Goal: Check status: Check status

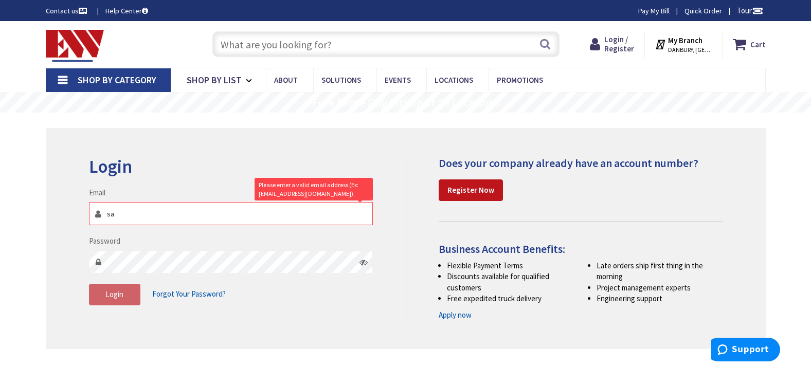
type input "salemelectricinc@aol.com"
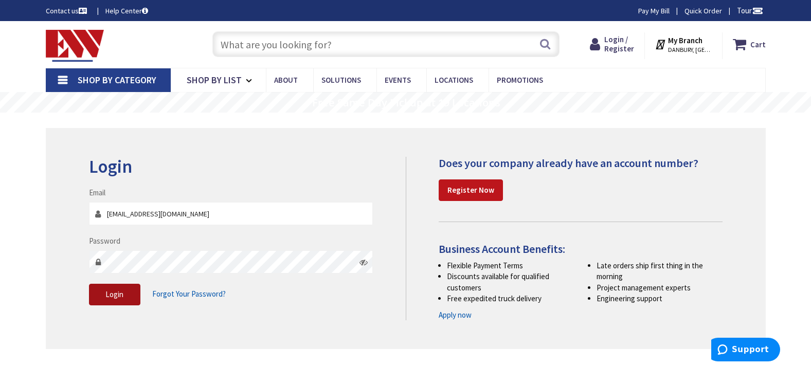
click at [113, 293] on span "Login" at bounding box center [114, 295] width 18 height 10
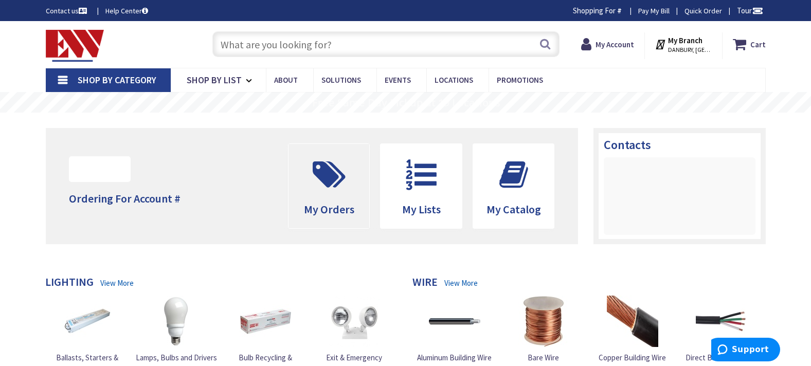
click at [342, 199] on span "My Orders" at bounding box center [328, 186] width 81 height 84
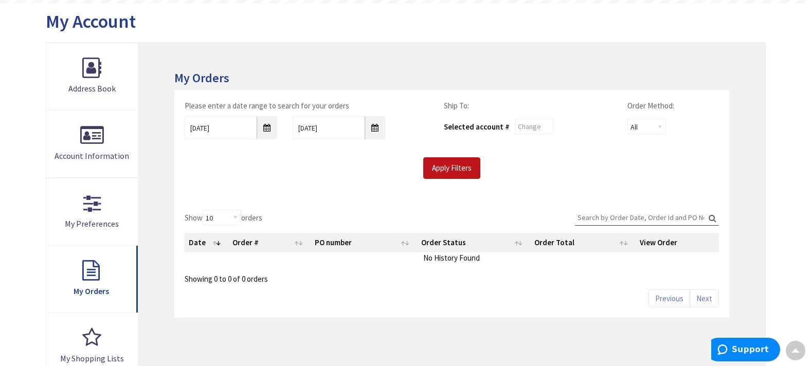
scroll to position [123, 0]
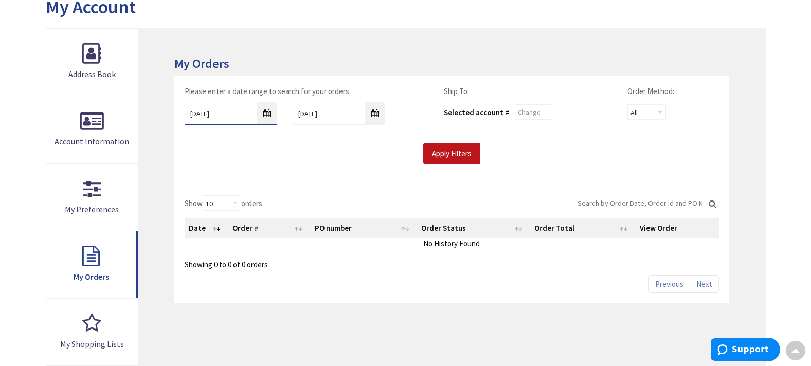
click at [268, 115] on input "8/28/2025" at bounding box center [231, 113] width 93 height 23
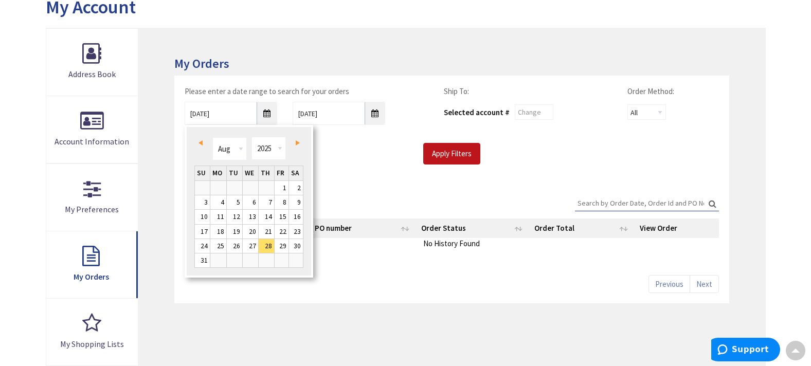
click at [201, 143] on span "Prev" at bounding box center [200, 142] width 4 height 5
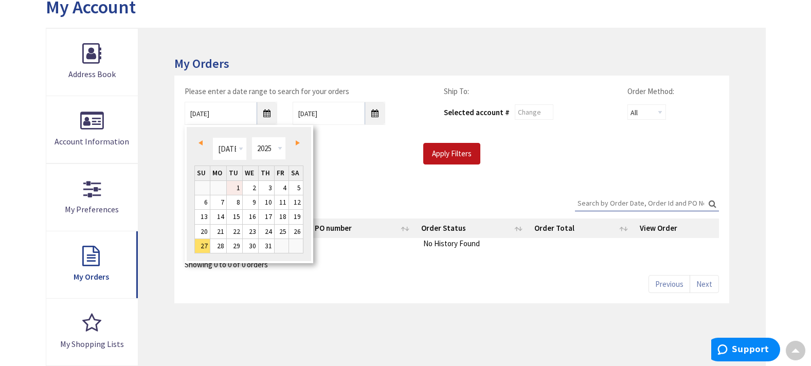
click at [237, 186] on link "1" at bounding box center [234, 188] width 15 height 14
type input "07/01/2025"
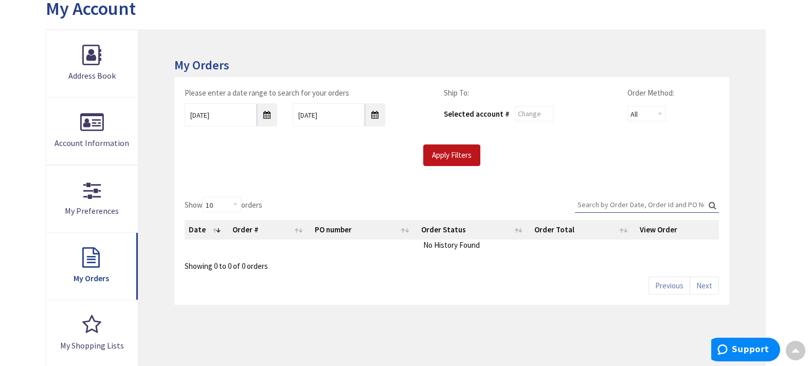
scroll to position [125, 0]
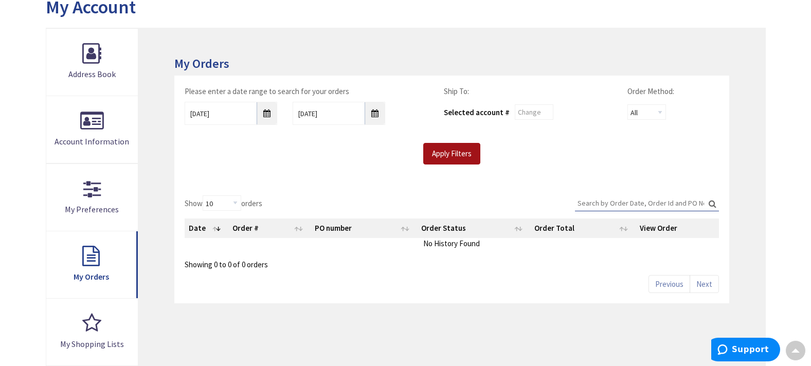
click at [457, 156] on input "Apply Filters" at bounding box center [451, 154] width 57 height 22
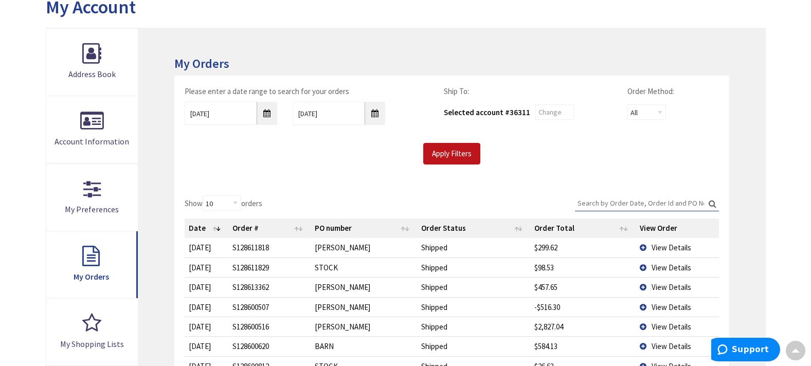
click at [676, 324] on span "View Details" at bounding box center [672, 327] width 40 height 10
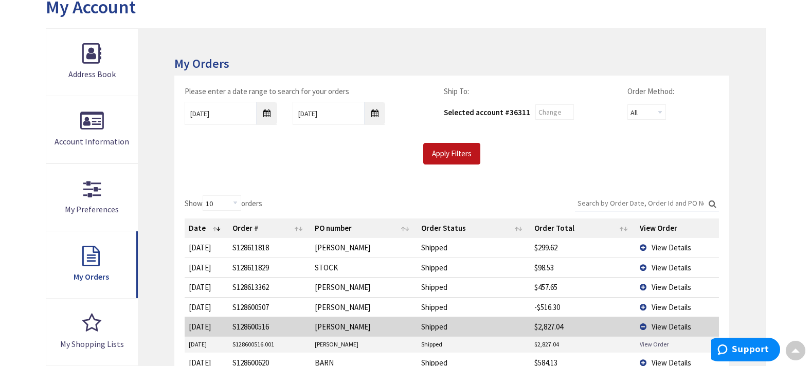
click at [647, 345] on link "View Order" at bounding box center [654, 344] width 29 height 9
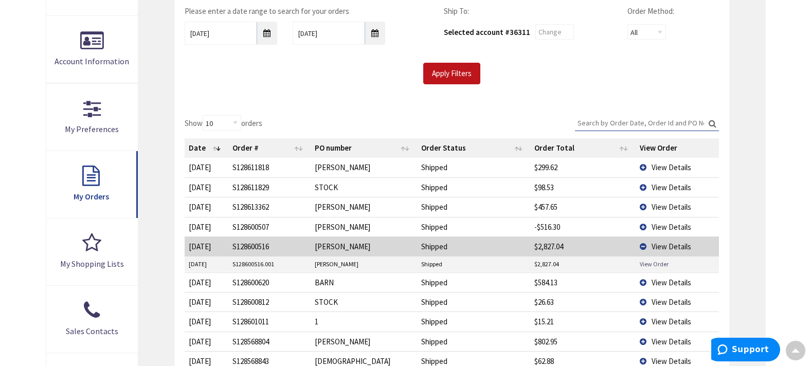
scroll to position [207, 0]
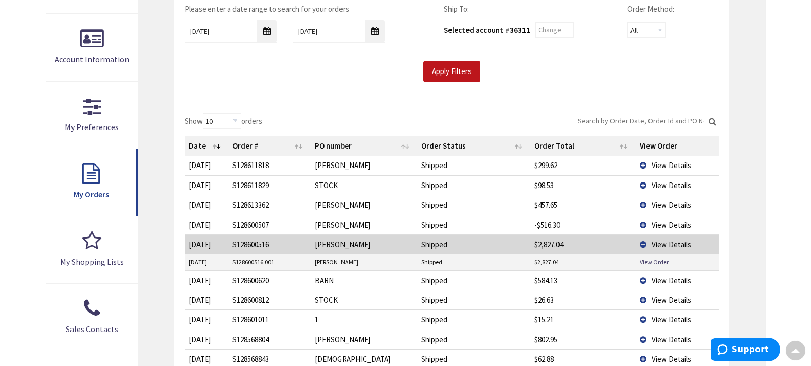
click at [678, 202] on span "View Details" at bounding box center [672, 205] width 40 height 10
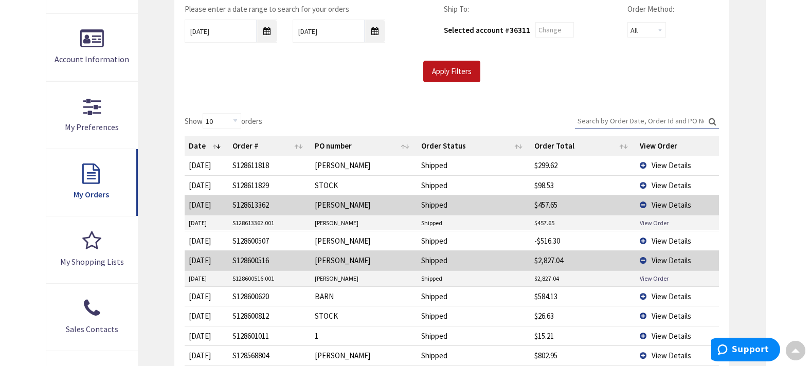
click at [658, 220] on link "View Order" at bounding box center [654, 223] width 29 height 9
click at [662, 242] on span "View Details" at bounding box center [672, 241] width 40 height 10
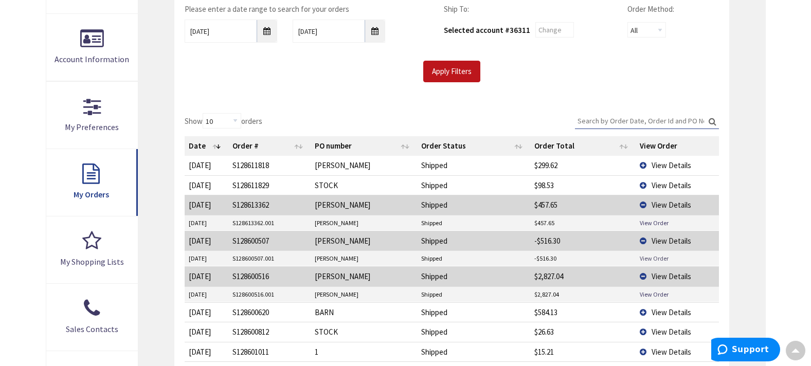
click at [659, 257] on link "View Order" at bounding box center [654, 258] width 29 height 9
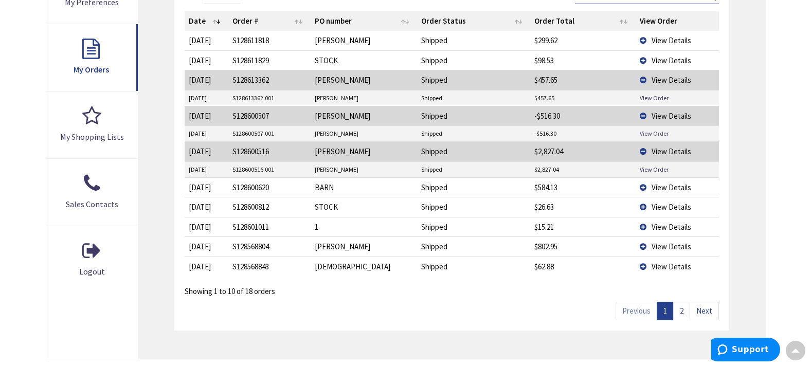
scroll to position [351, 0]
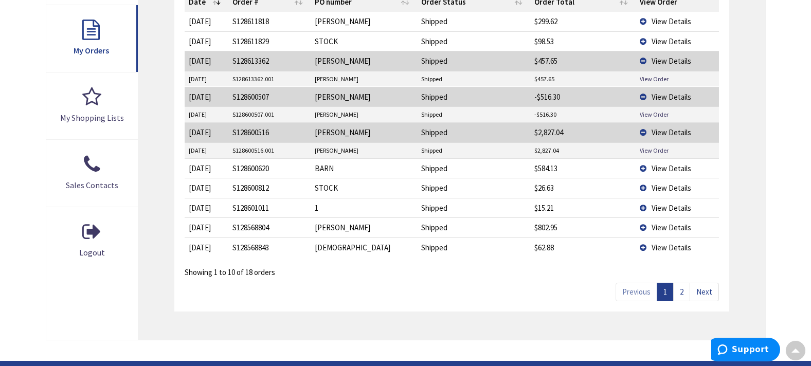
click at [682, 291] on link "2" at bounding box center [681, 292] width 17 height 18
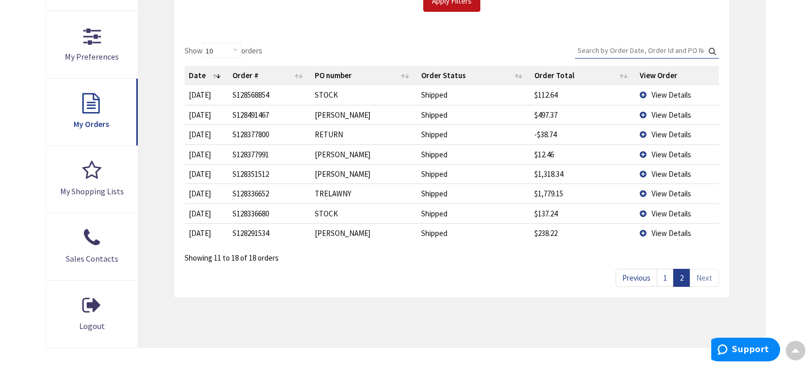
scroll to position [276, 0]
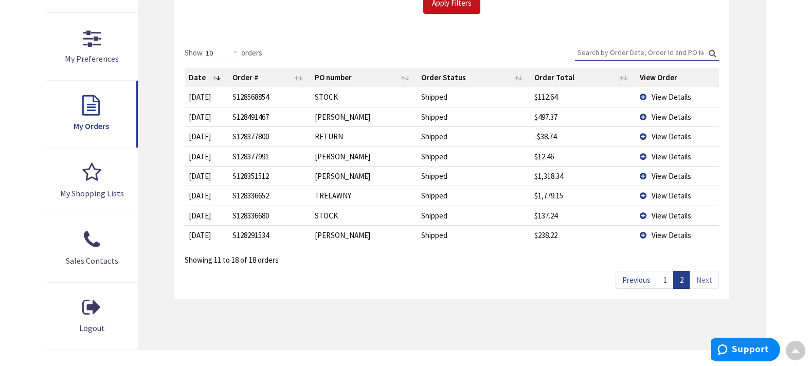
click at [668, 115] on span "View Details" at bounding box center [672, 117] width 40 height 10
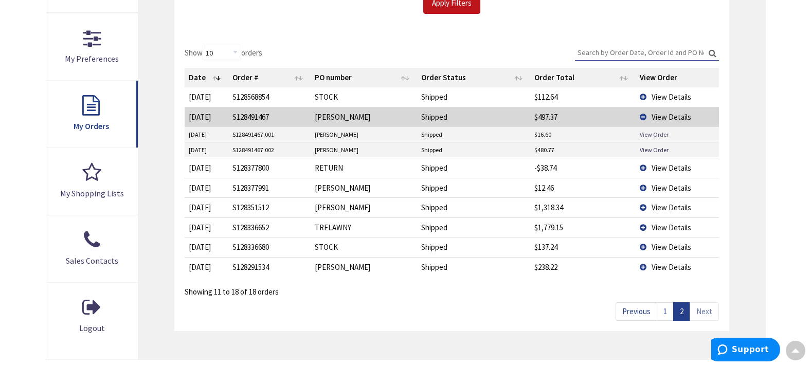
click at [651, 132] on link "View Order" at bounding box center [654, 134] width 29 height 9
click at [648, 146] on link "View Order" at bounding box center [654, 150] width 29 height 9
